Goal: Task Accomplishment & Management: Manage account settings

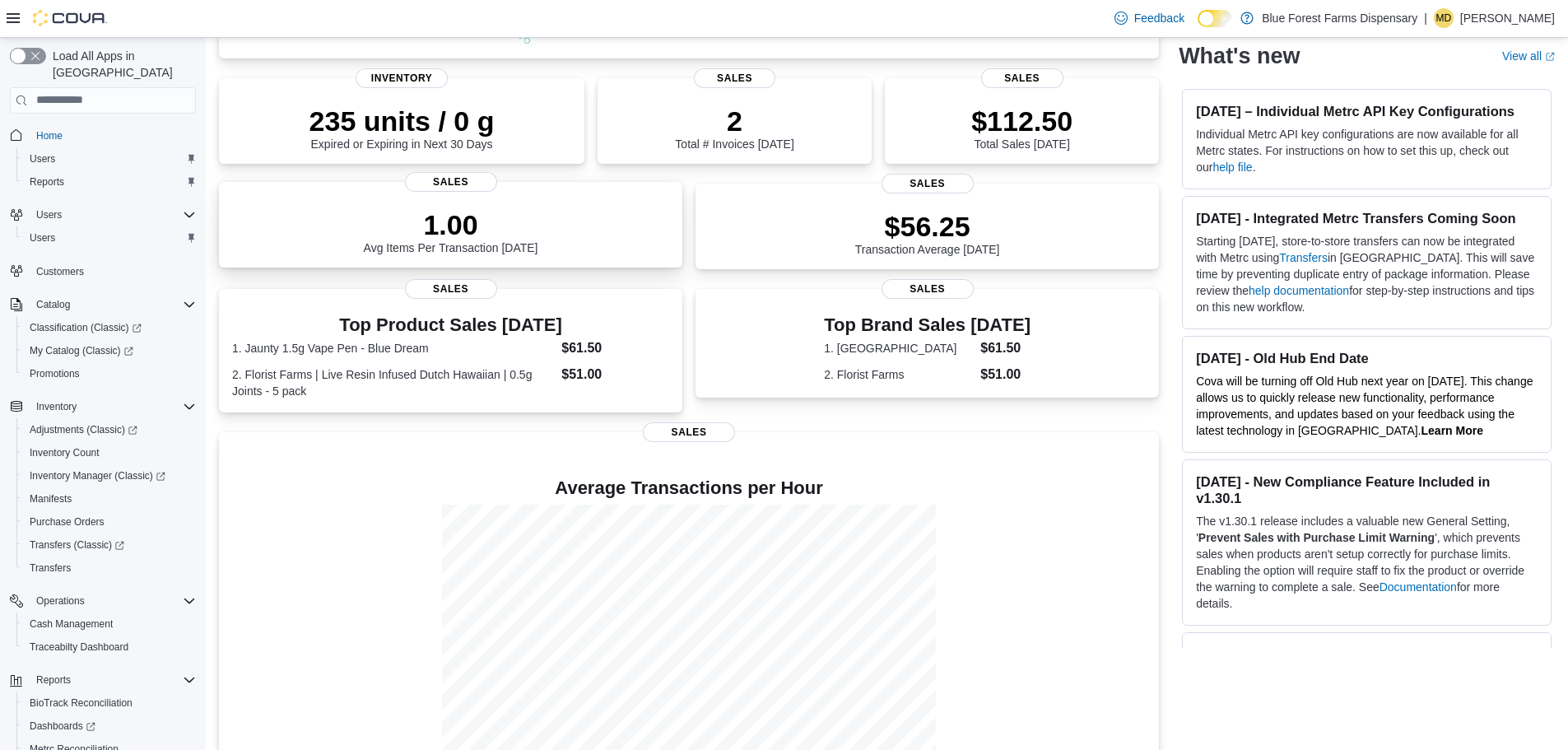
scroll to position [246, 0]
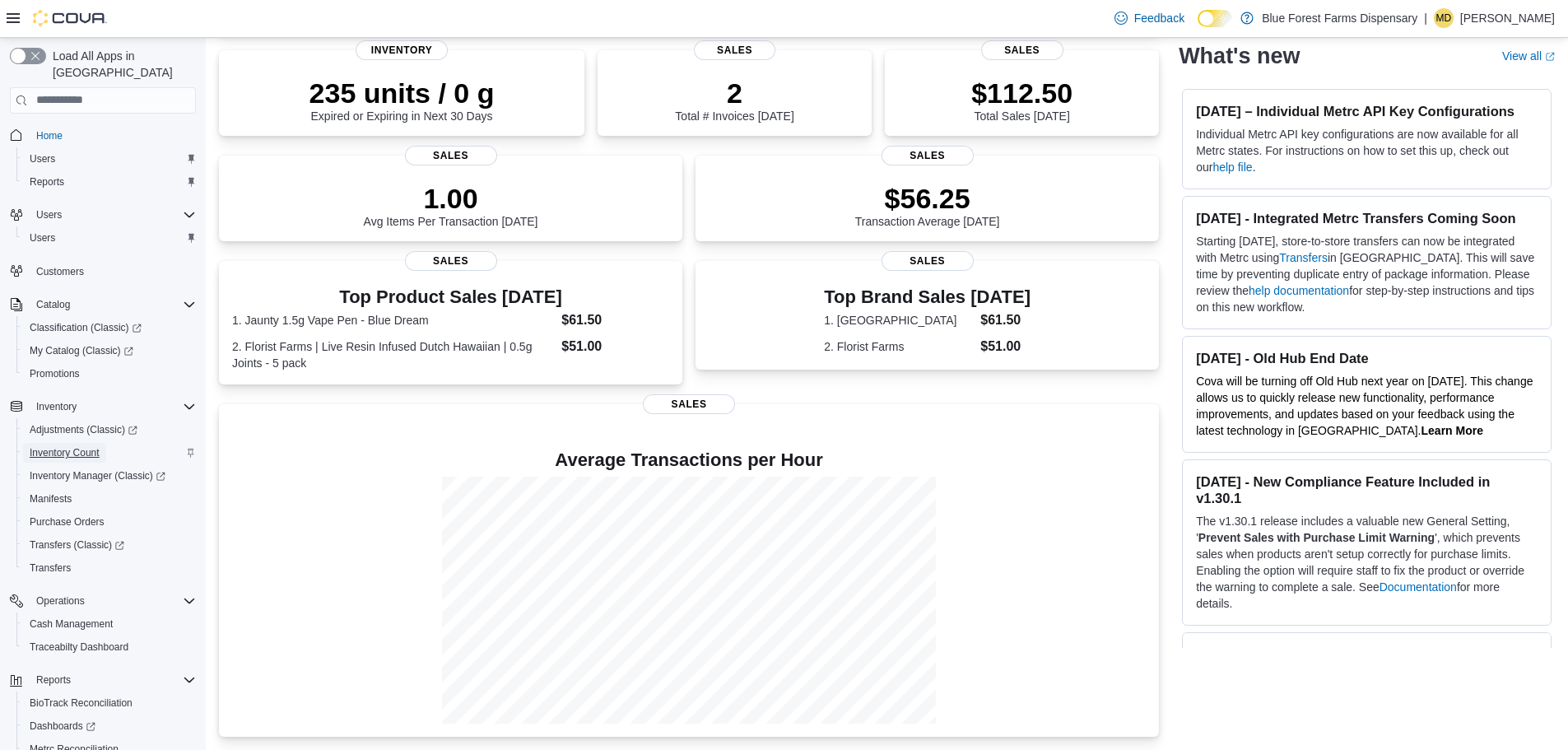
click at [77, 446] on span "Inventory Count" at bounding box center [65, 452] width 70 height 13
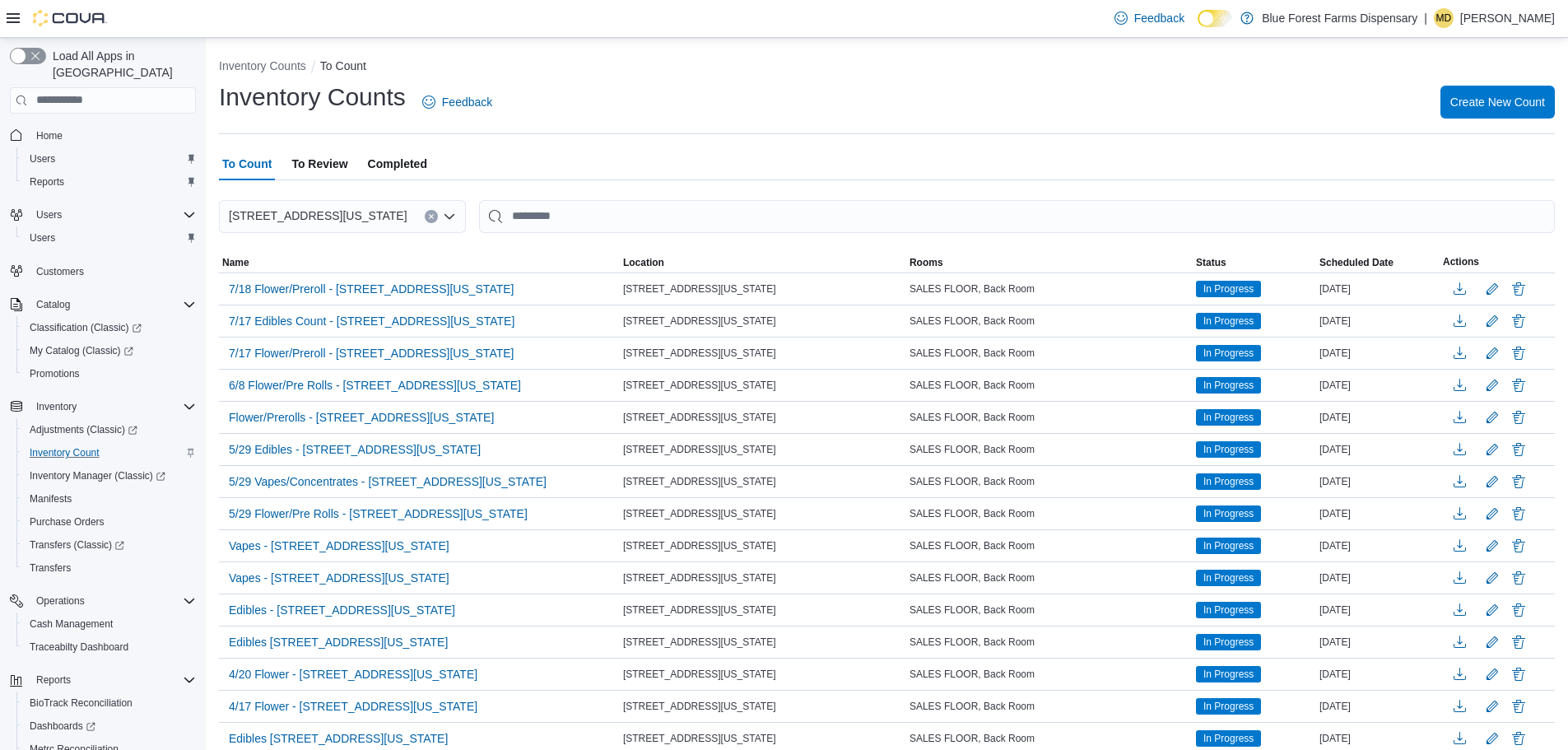
click at [384, 154] on span "Completed" at bounding box center [398, 163] width 60 height 33
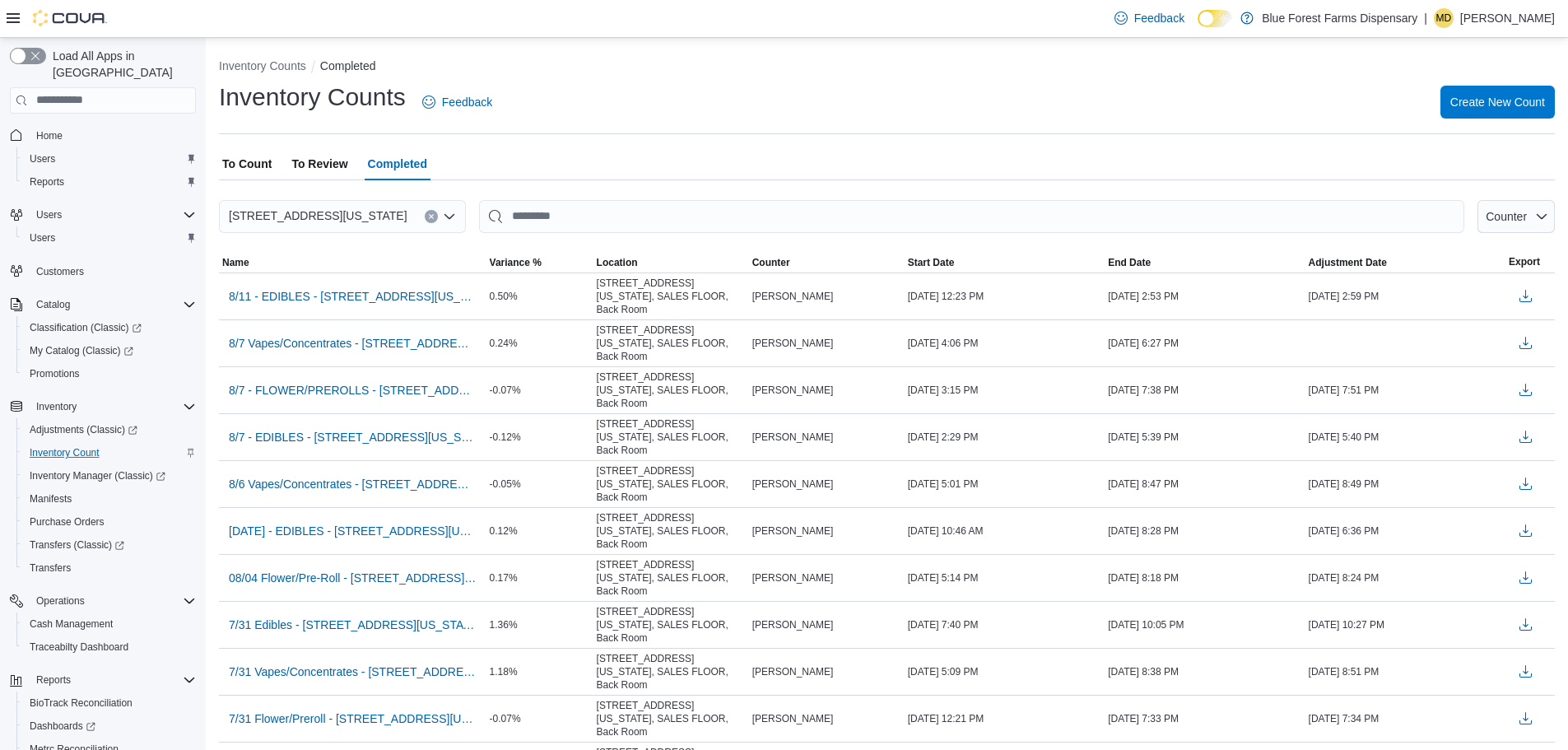
click at [246, 164] on span "To Count" at bounding box center [247, 163] width 49 height 33
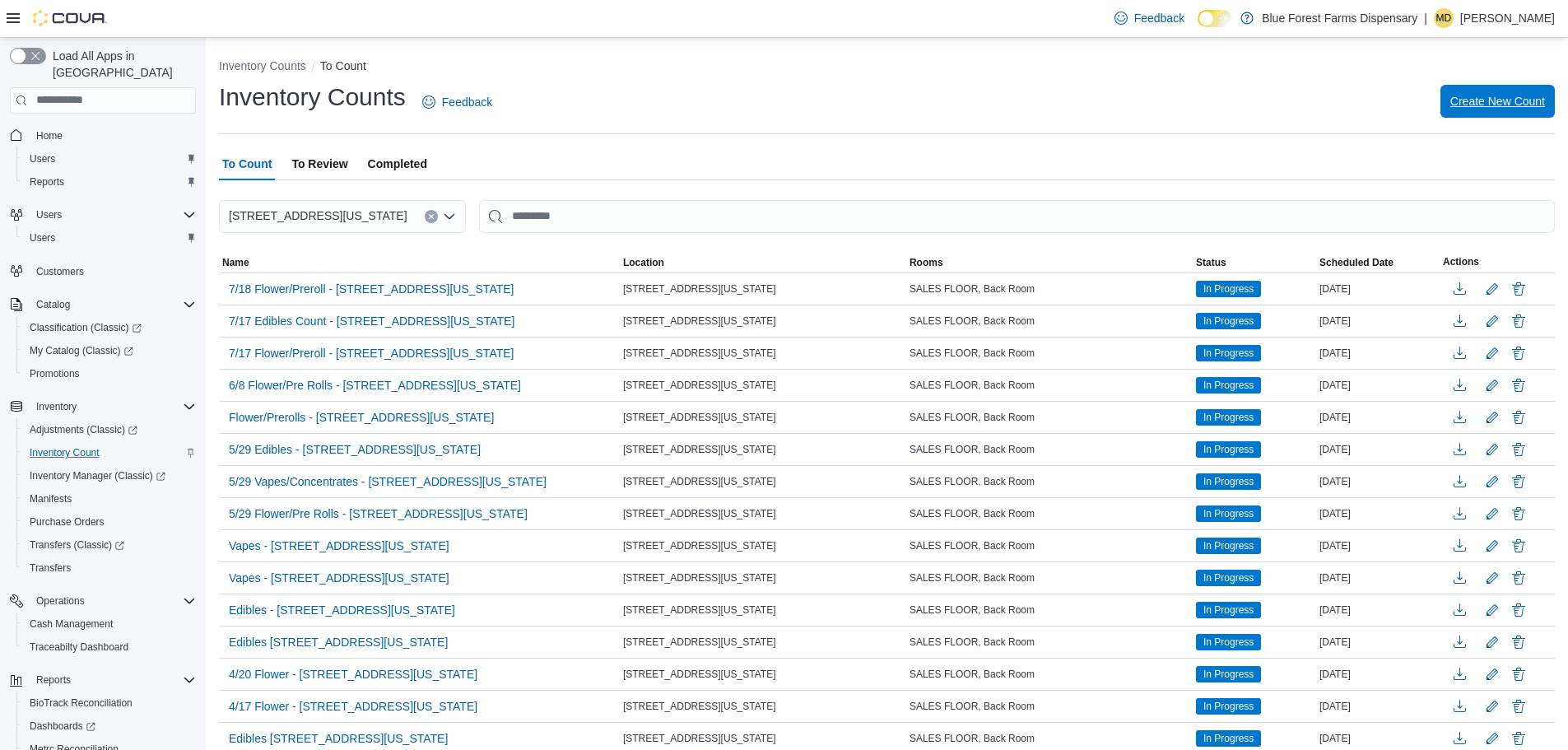
click at [1534, 101] on span "Create New Count" at bounding box center [1497, 100] width 94 height 16
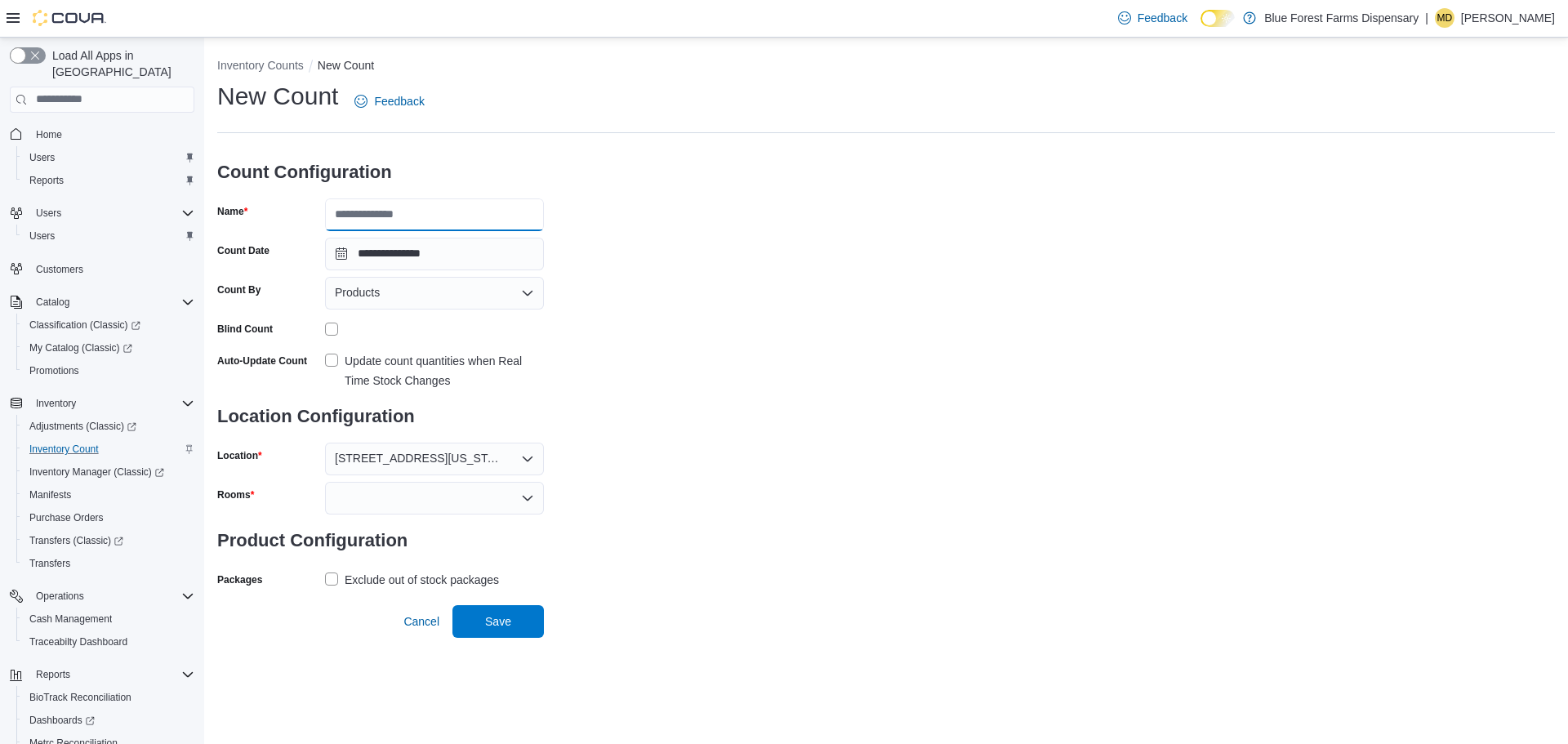
click at [425, 206] on input "Name" at bounding box center [434, 214] width 219 height 33
type input "**********"
click at [393, 301] on div "Products" at bounding box center [434, 293] width 219 height 33
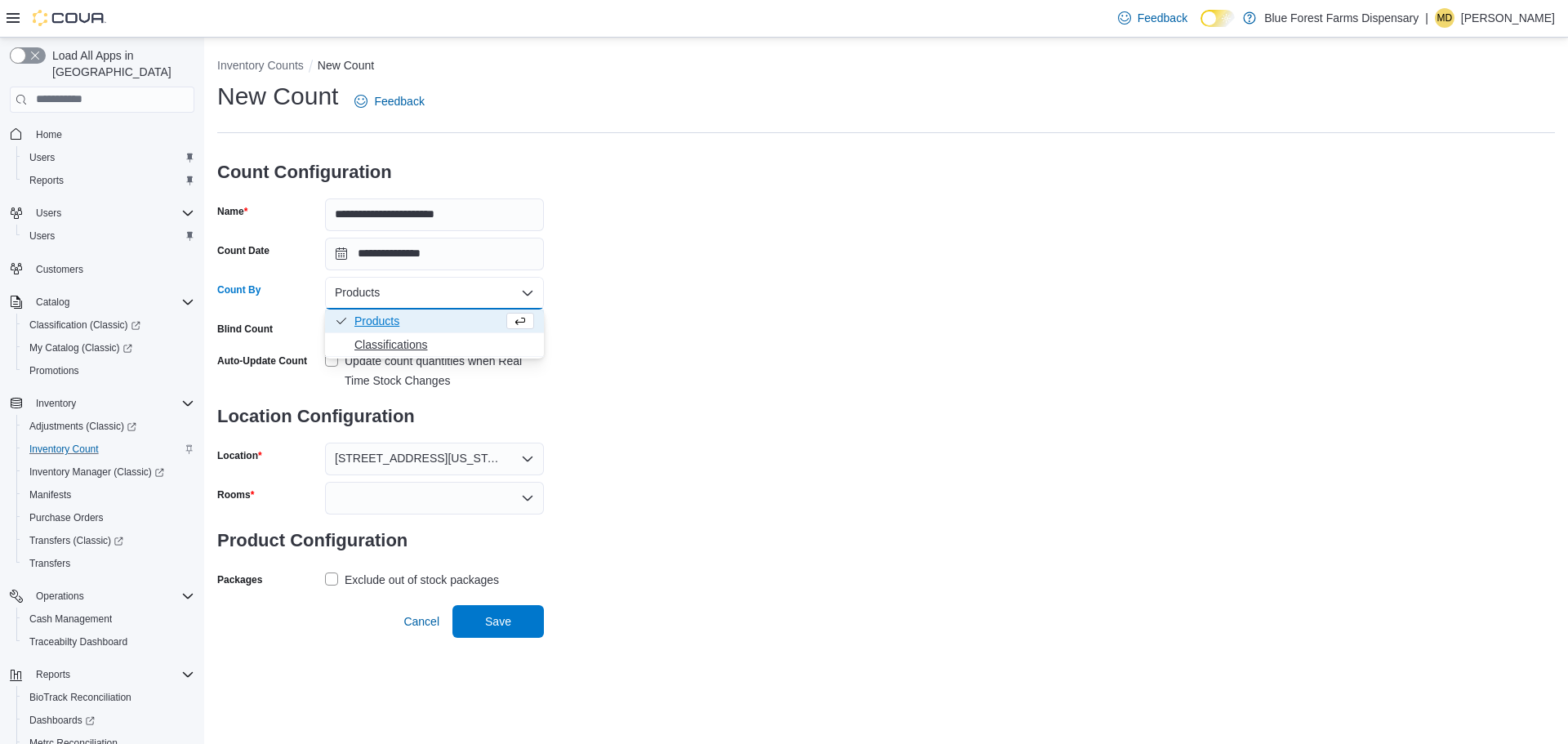
click at [382, 336] on button "Classifications" at bounding box center [434, 345] width 219 height 24
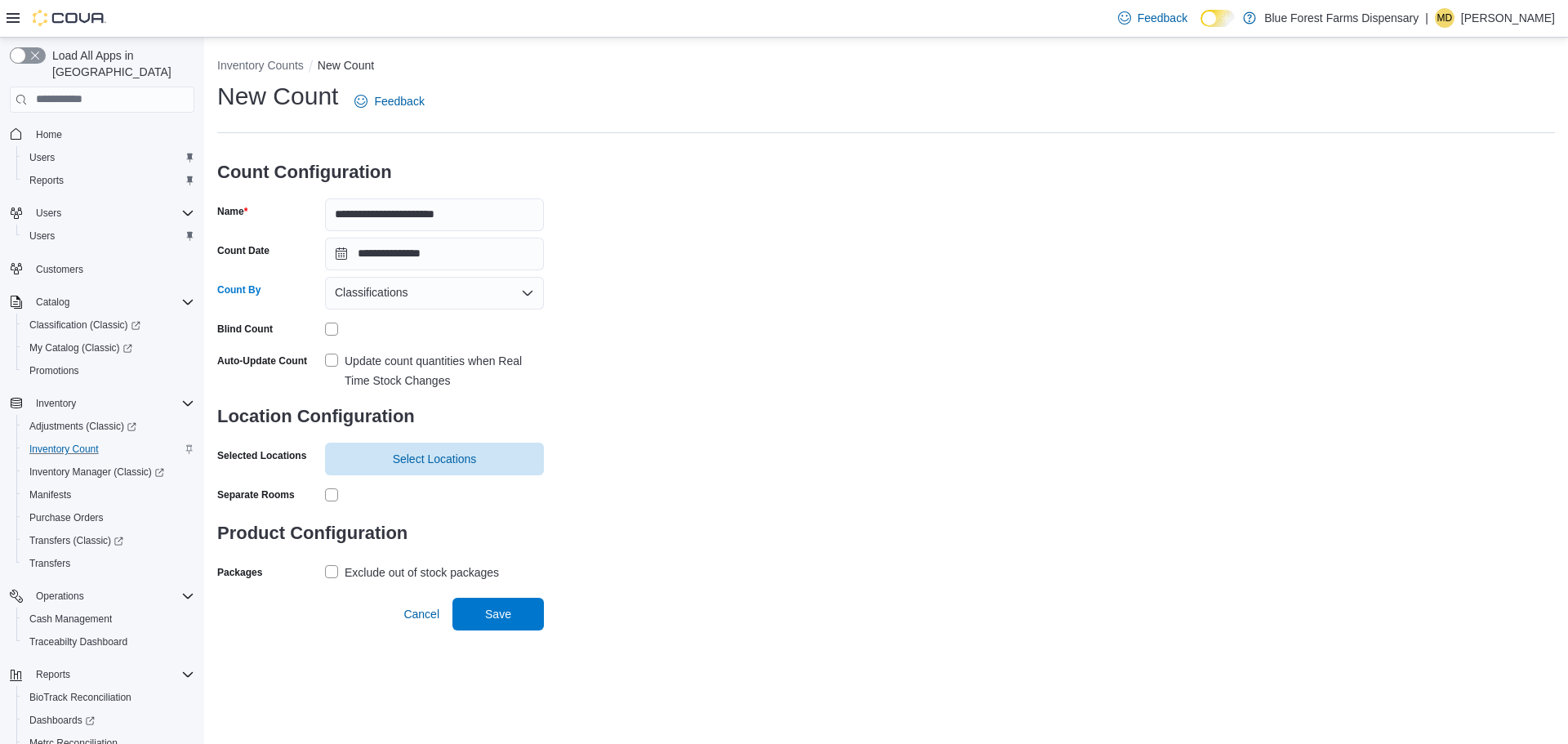
click at [328, 362] on label "Update count quantities when Real Time Stock Changes" at bounding box center [434, 370] width 219 height 39
click at [360, 466] on span "Select Locations" at bounding box center [435, 458] width 199 height 33
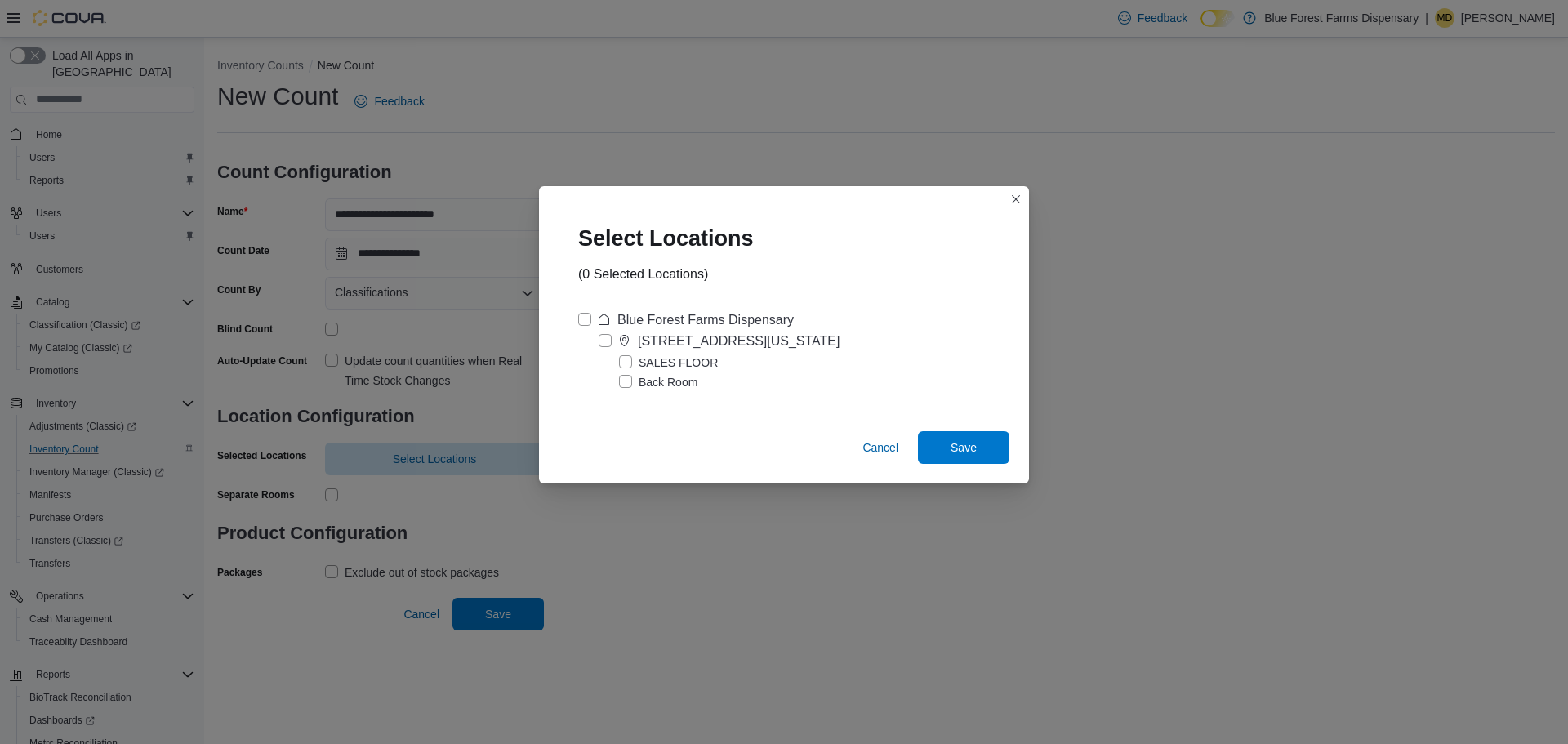
click at [581, 319] on label "Blue Forest Farms Dispensary" at bounding box center [686, 320] width 216 height 19
click at [944, 443] on span "Save" at bounding box center [964, 446] width 72 height 33
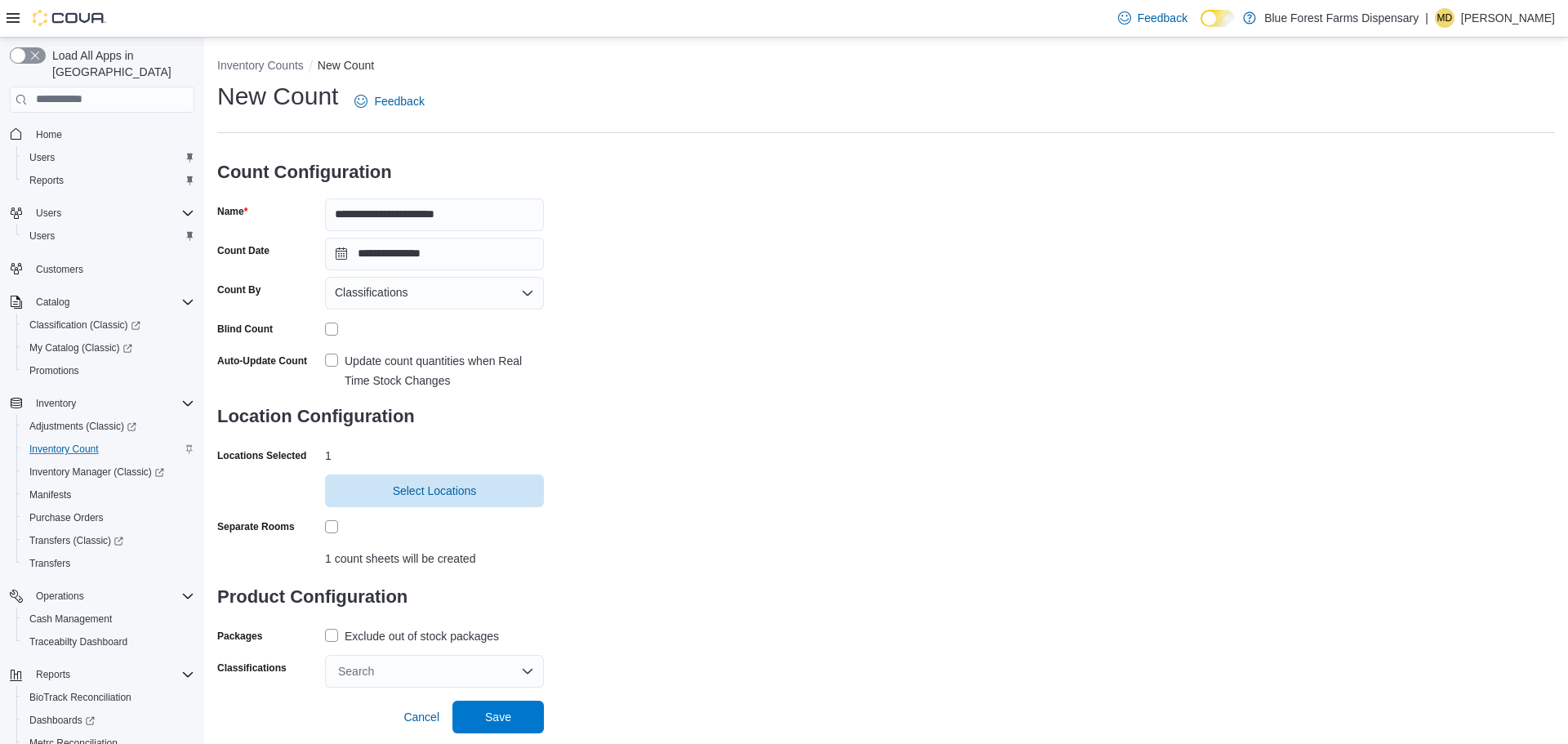
click at [336, 638] on label "Exclude out of stock packages" at bounding box center [412, 635] width 174 height 19
click at [377, 675] on div "Search" at bounding box center [434, 671] width 219 height 33
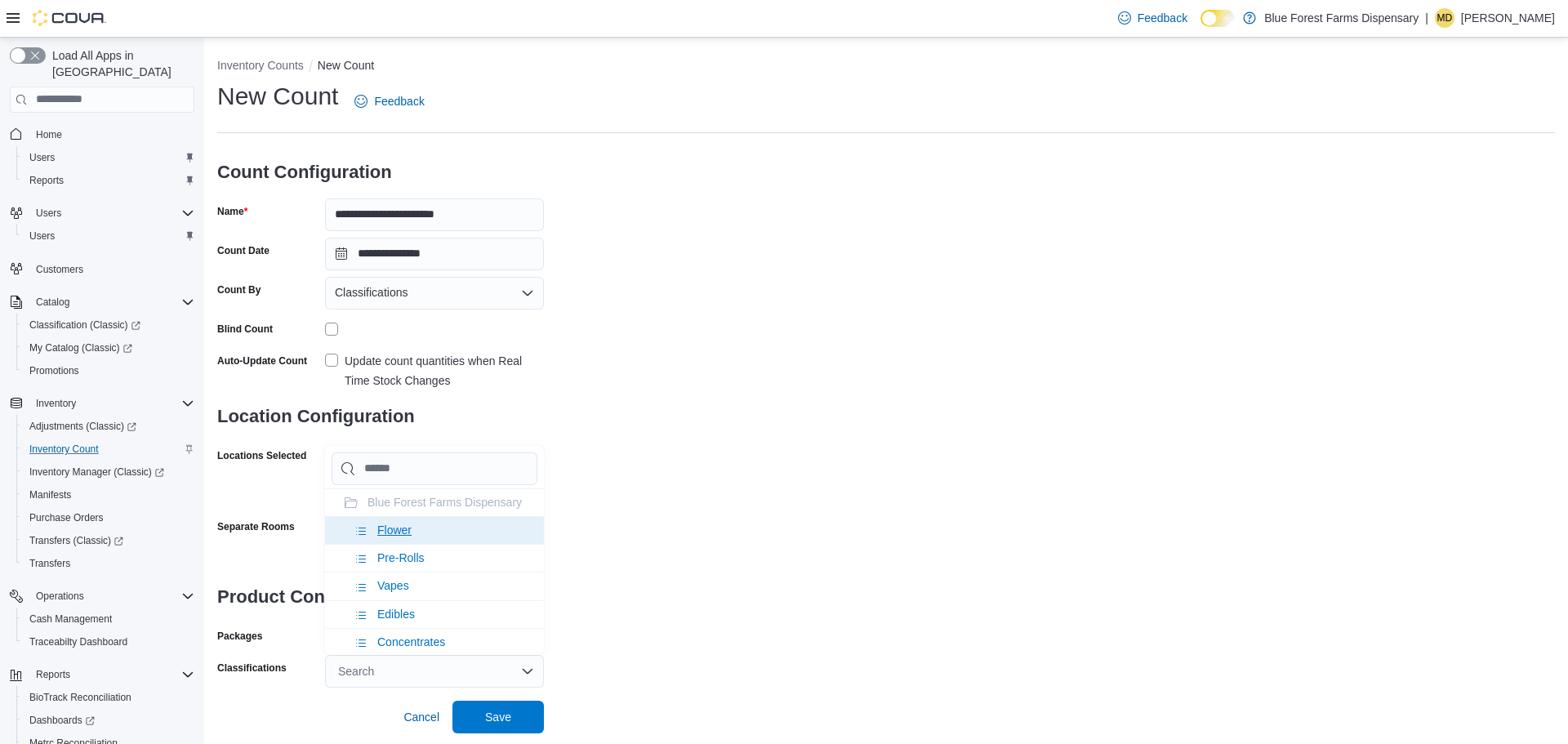
click at [411, 544] on li "Flower" at bounding box center [434, 530] width 219 height 28
click at [421, 536] on span "Pre-Rolls" at bounding box center [401, 529] width 47 height 13
click at [587, 620] on div "**********" at bounding box center [886, 384] width 1338 height 607
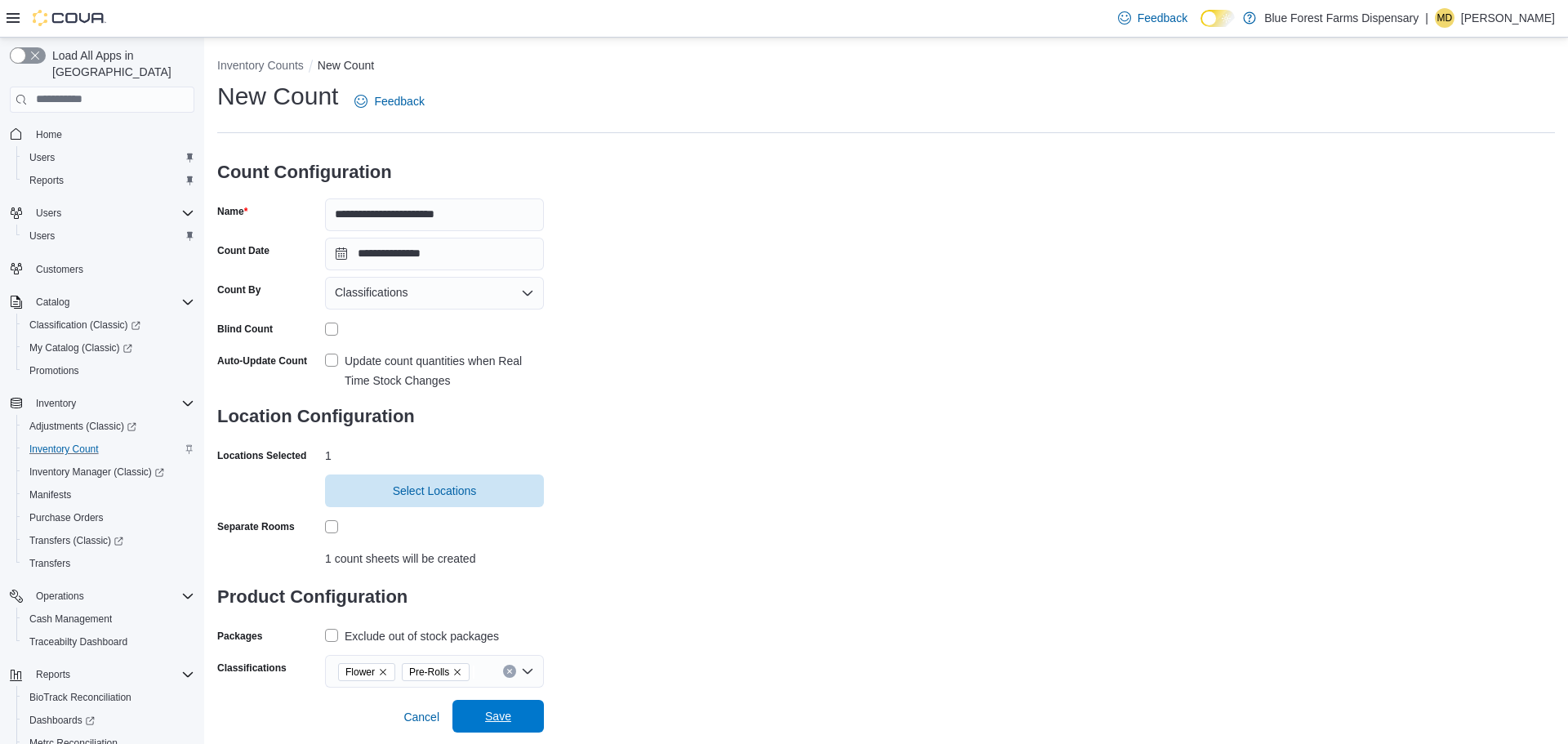
click at [506, 712] on span "Save" at bounding box center [498, 715] width 26 height 16
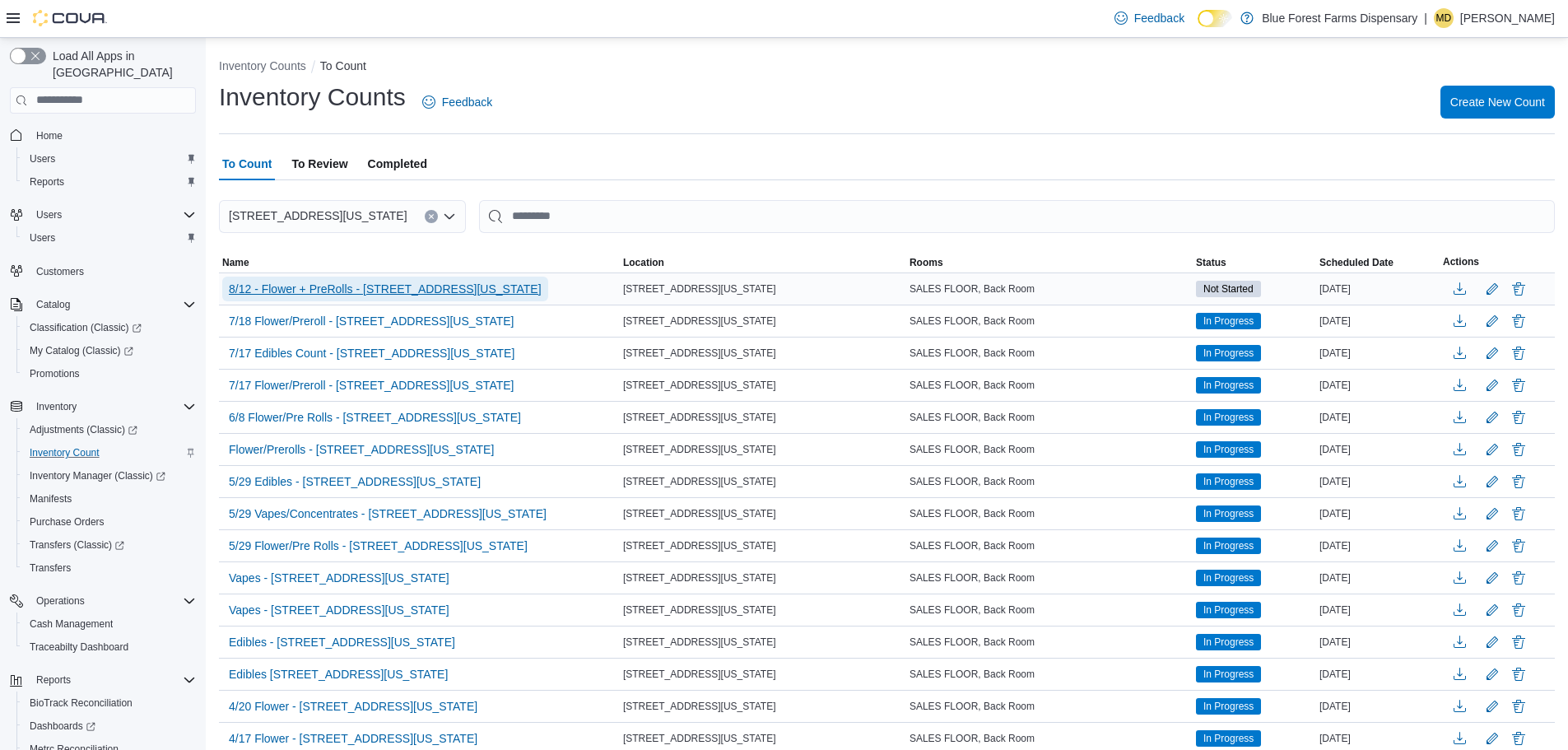
click at [270, 284] on span "8/12 - Flower + PreRolls - [STREET_ADDRESS][US_STATE]" at bounding box center [385, 288] width 313 height 16
